Goal: Information Seeking & Learning: Learn about a topic

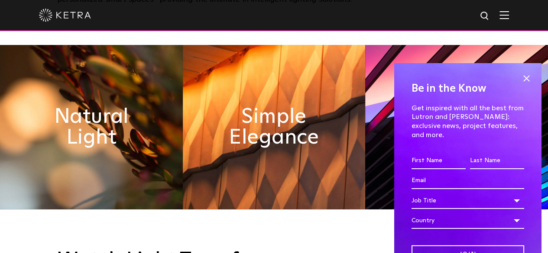
scroll to position [379, 0]
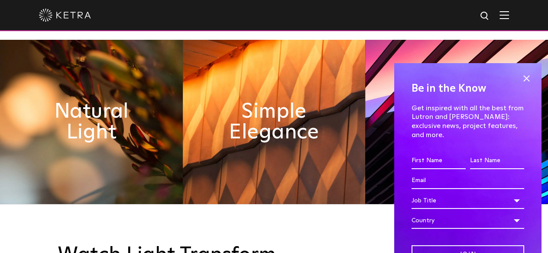
click at [509, 16] on img at bounding box center [504, 15] width 10 height 8
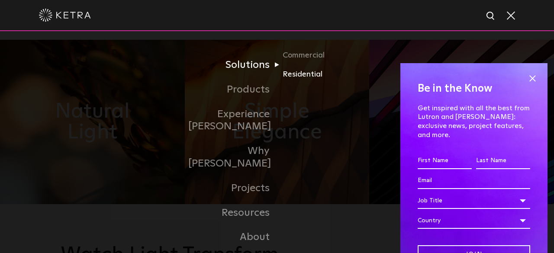
click at [301, 74] on link "Residential" at bounding box center [324, 74] width 83 height 13
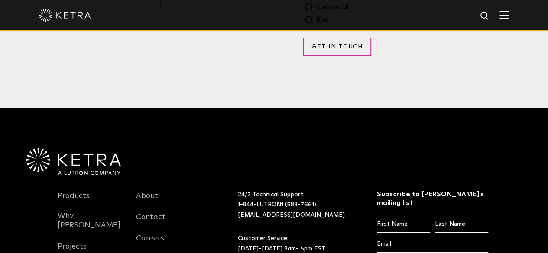
scroll to position [1696, 0]
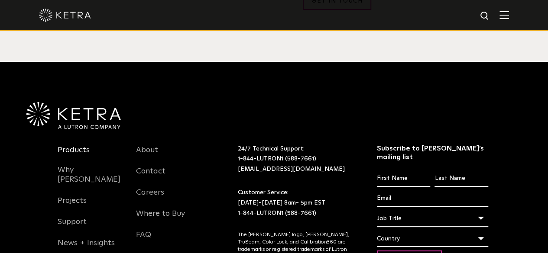
click at [65, 145] on link "Products" at bounding box center [74, 155] width 32 height 20
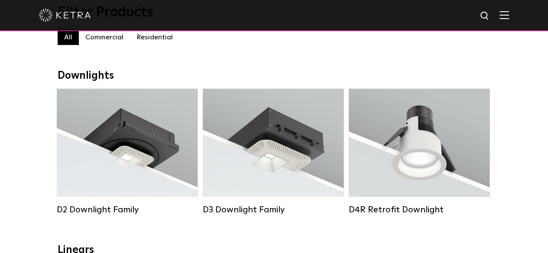
scroll to position [98, 0]
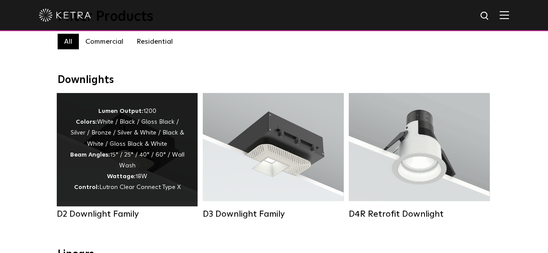
click at [75, 165] on div "Lumen Output: 1200 Colors: White / Black / Gloss Black / Silver / Bronze / Silv…" at bounding box center [127, 149] width 115 height 87
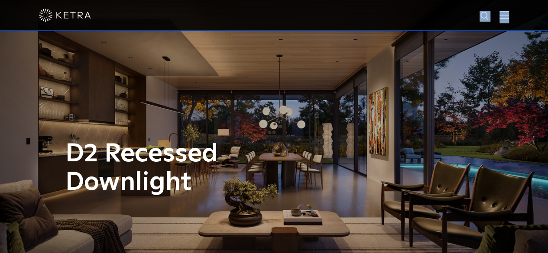
drag, startPoint x: 546, startPoint y: 9, endPoint x: 548, endPoint y: 40, distance: 30.8
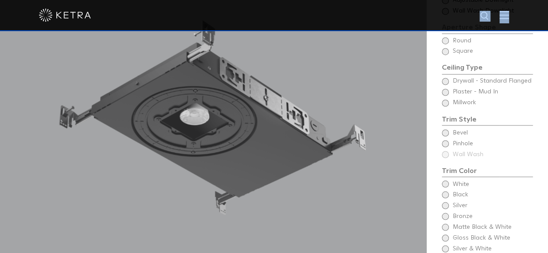
scroll to position [544, 0]
